Goal: Task Accomplishment & Management: Use online tool/utility

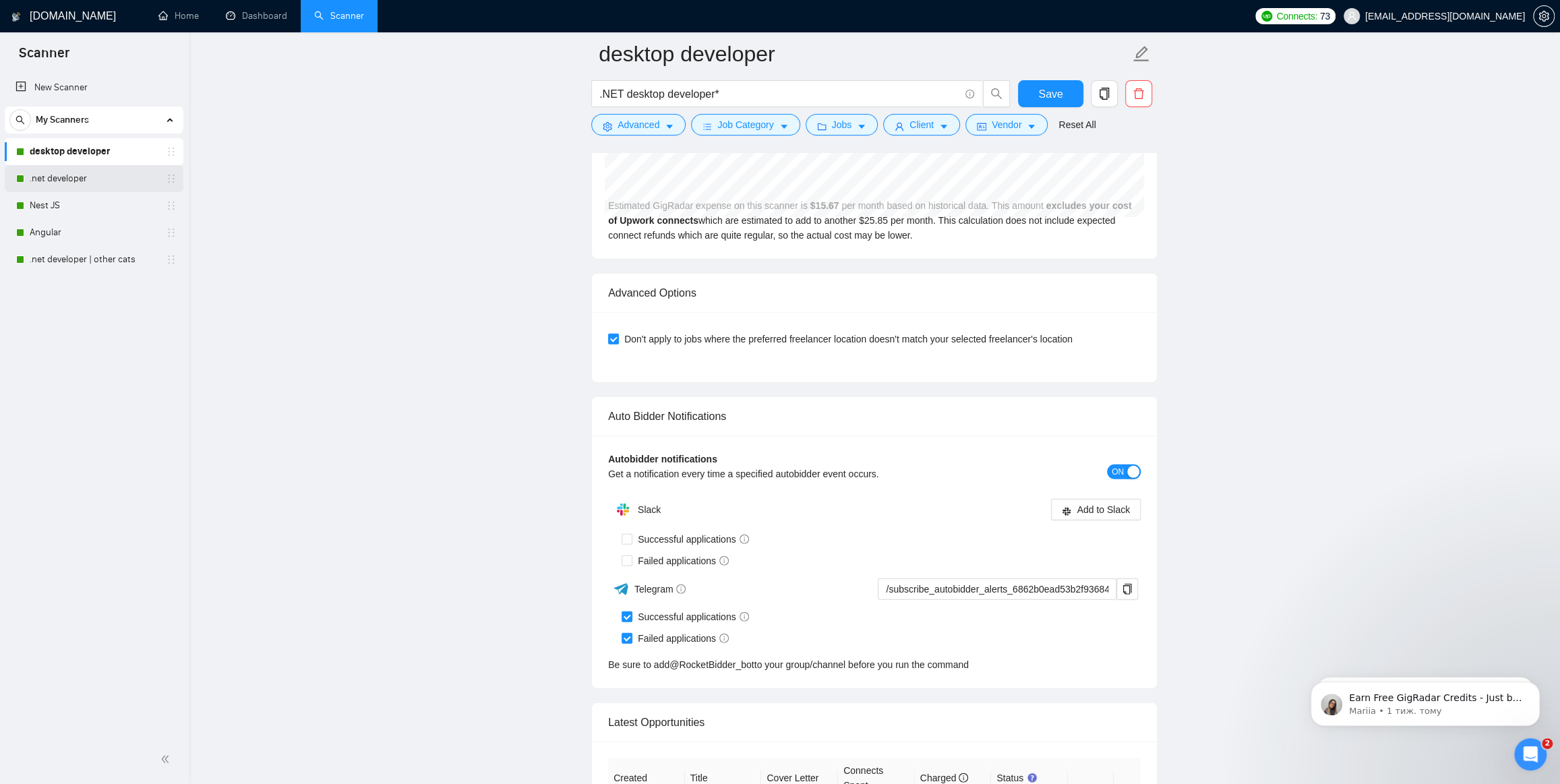
click at [54, 176] on link ".net developer" at bounding box center [94, 178] width 128 height 27
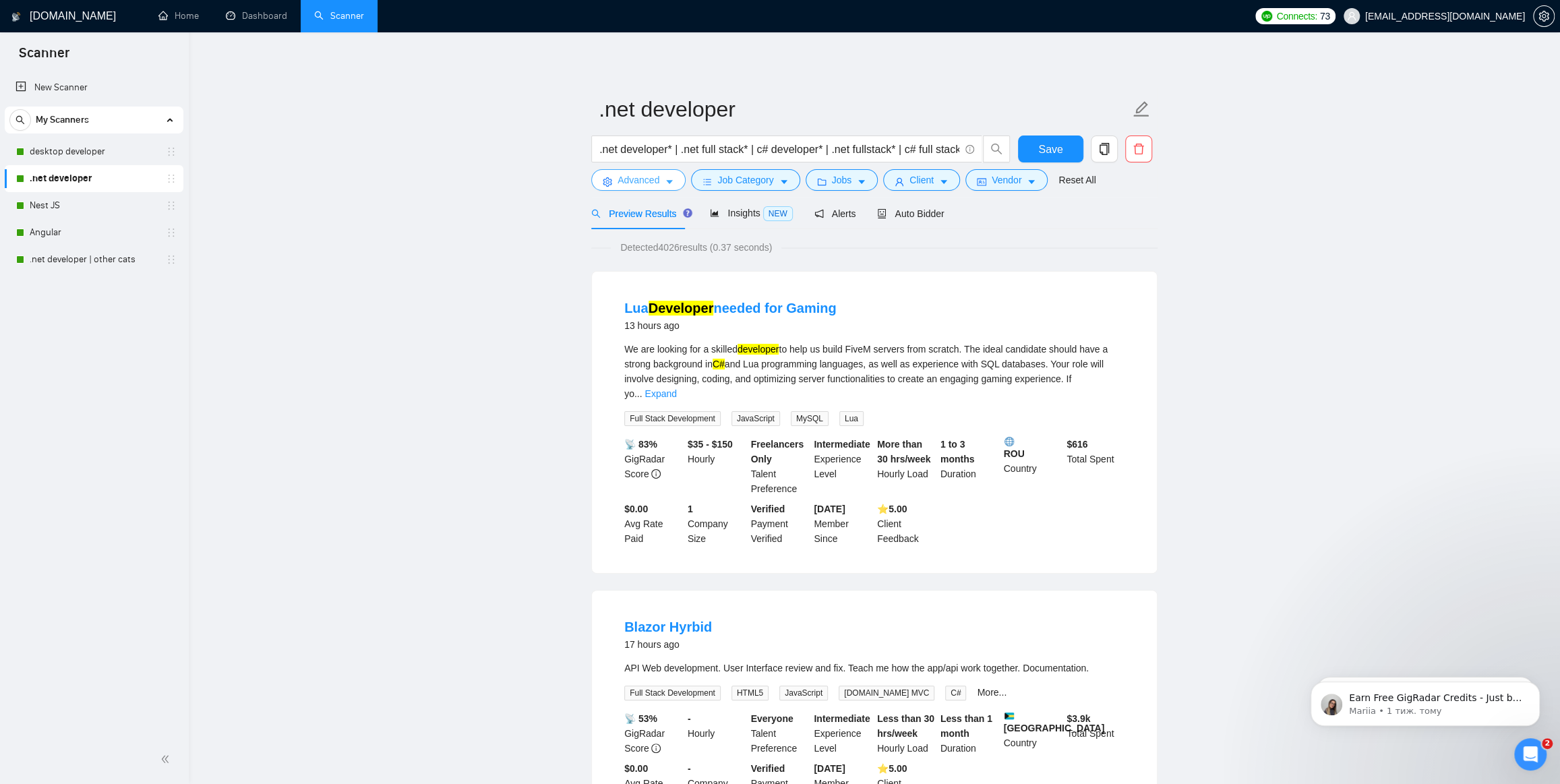
click at [629, 183] on span "Advanced" at bounding box center [639, 179] width 41 height 15
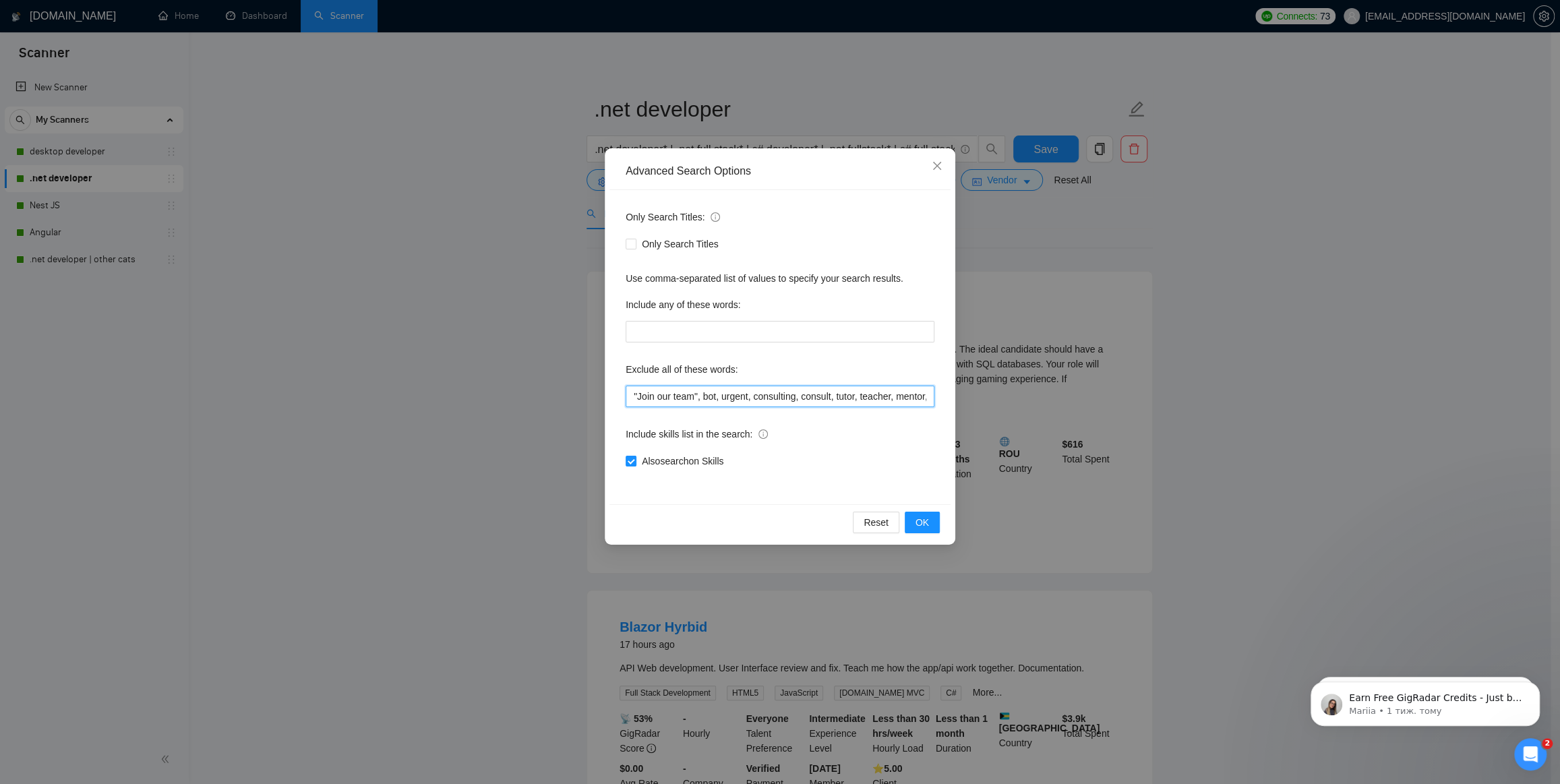
click at [725, 400] on input ""Join our team", bot, urgent, consulting, consult, tutor, teacher, mentor, upda…" at bounding box center [780, 396] width 308 height 22
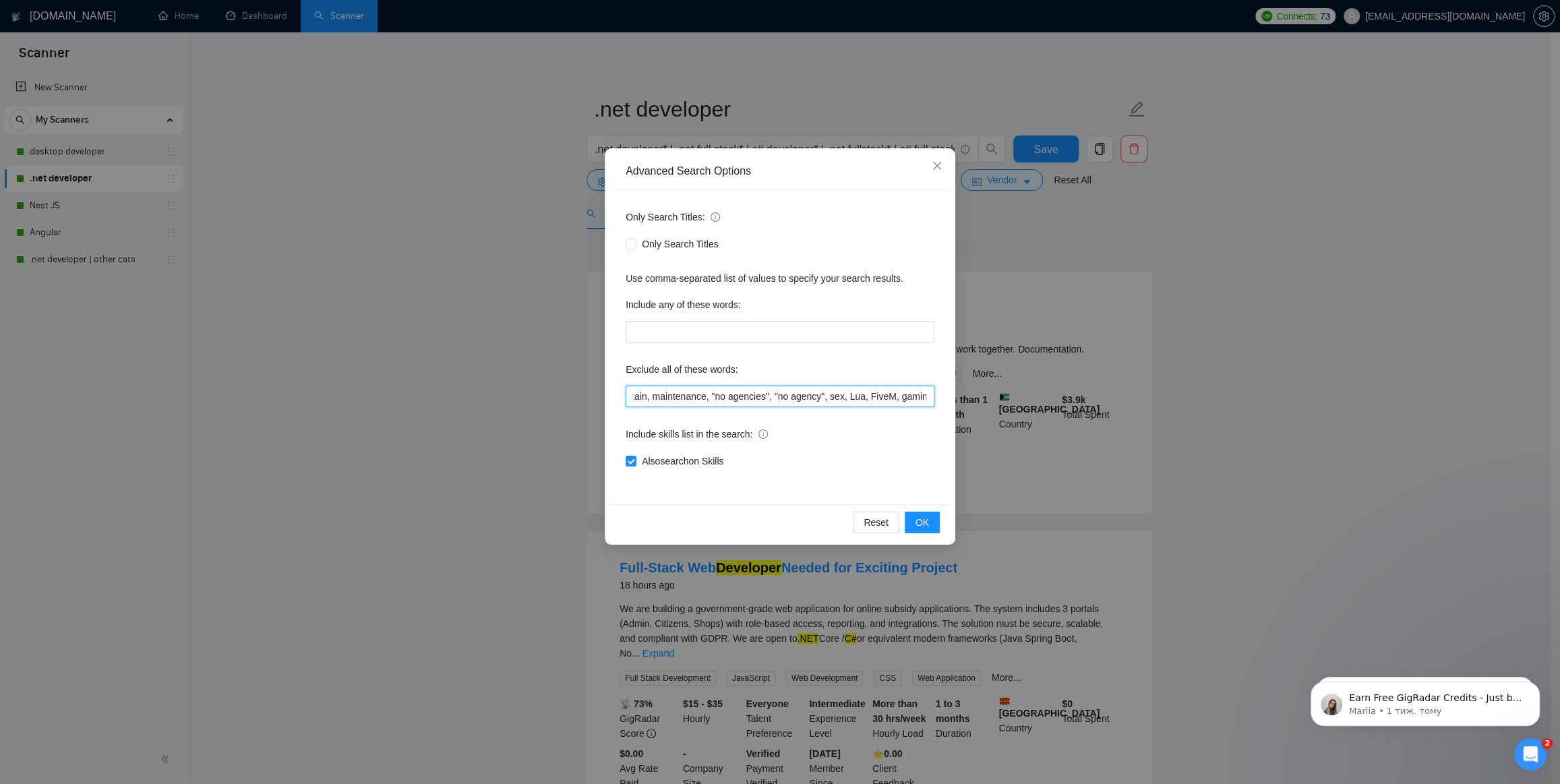
scroll to position [0, 394]
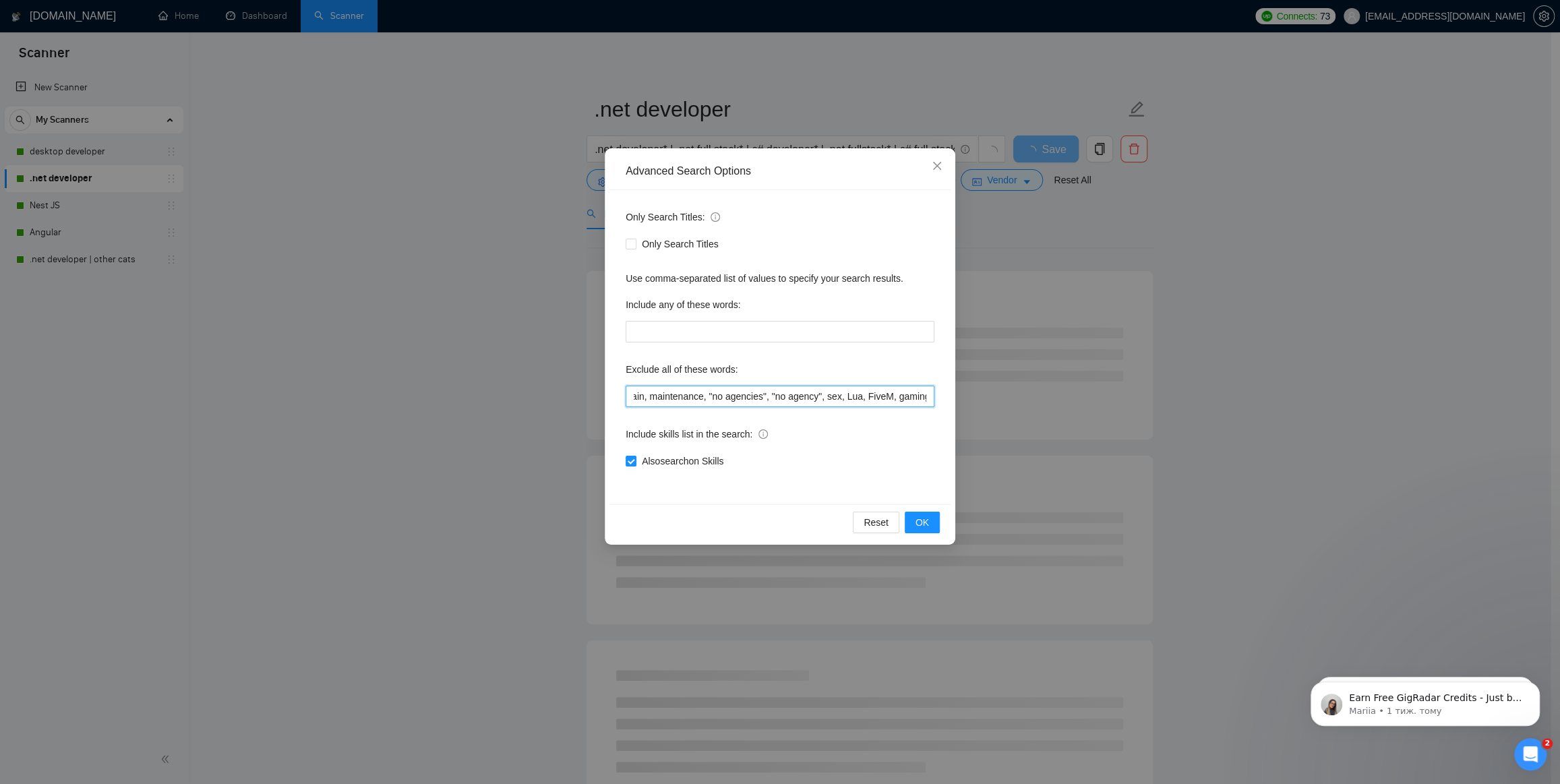
click at [844, 396] on input ""Join our team", bot, urgent, consulting, consult, tutor, teacher, mentor, upda…" at bounding box center [780, 396] width 308 height 22
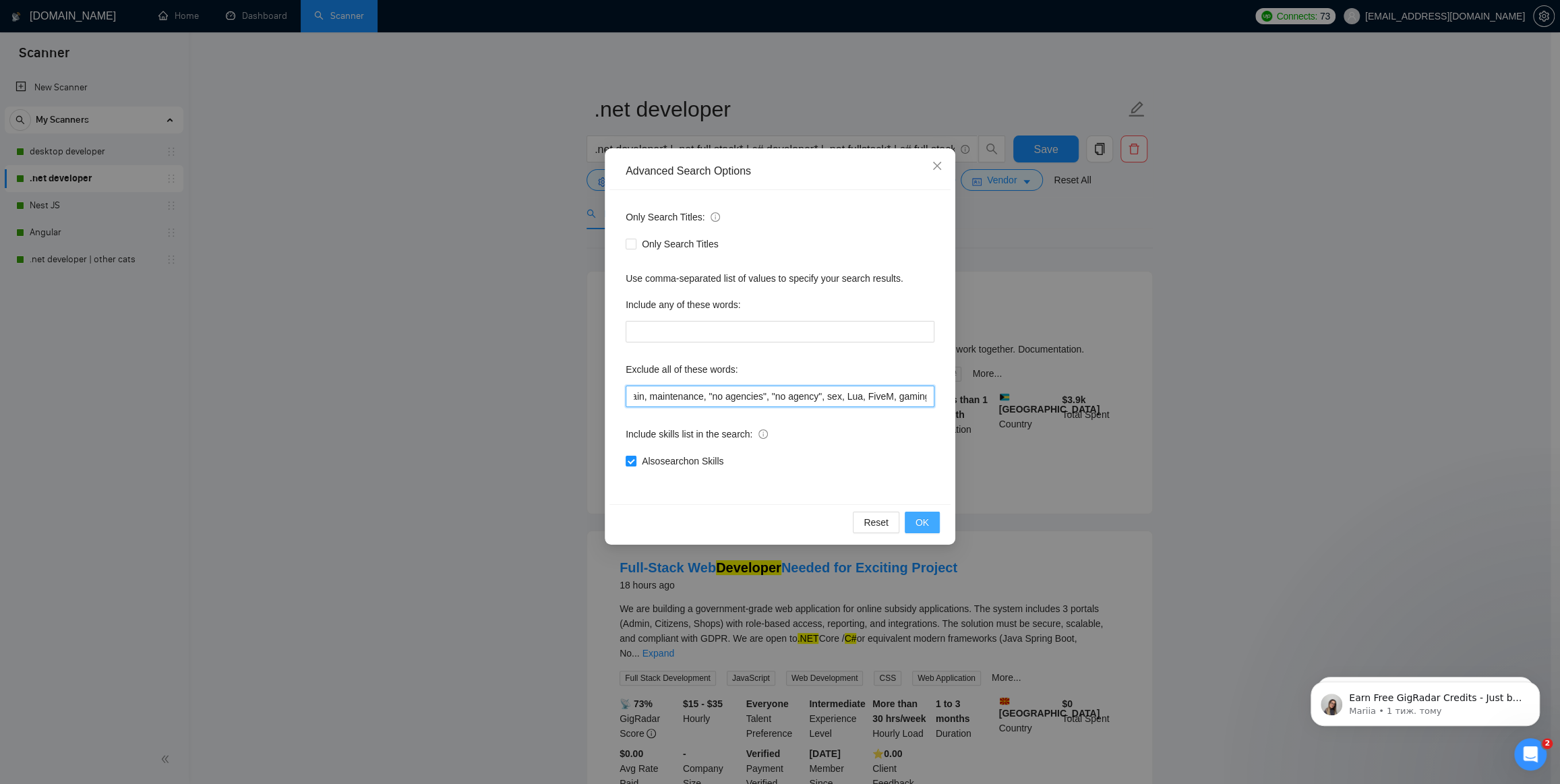
type input ""Join our team", bot, urgent, consulting, consult, tutor, teacher, mentor, upda…"
click at [924, 518] on span "OK" at bounding box center [922, 522] width 14 height 15
